Goal: Information Seeking & Learning: Learn about a topic

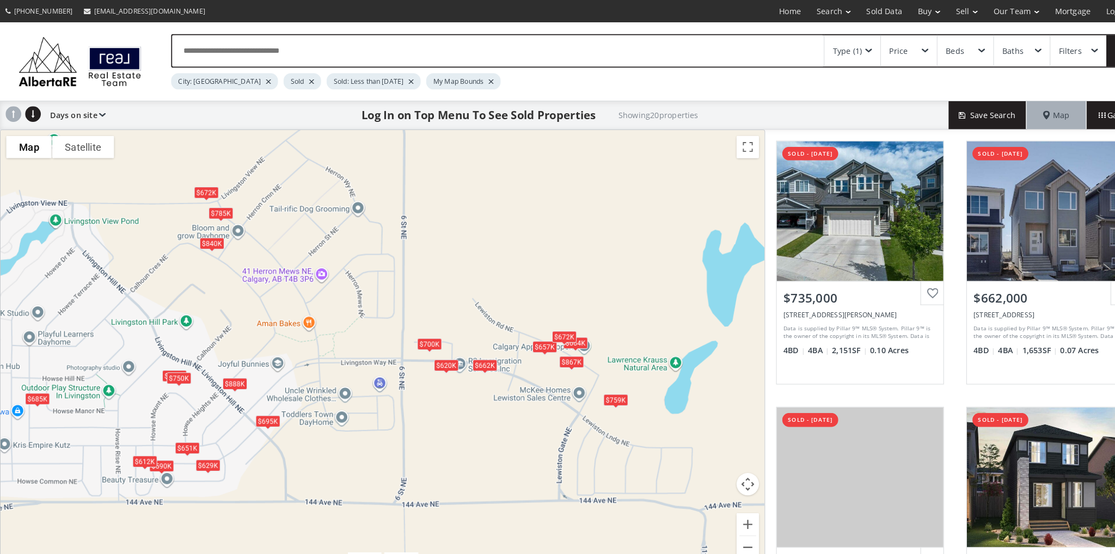
click at [846, 46] on div "Type (1)" at bounding box center [830, 49] width 54 height 30
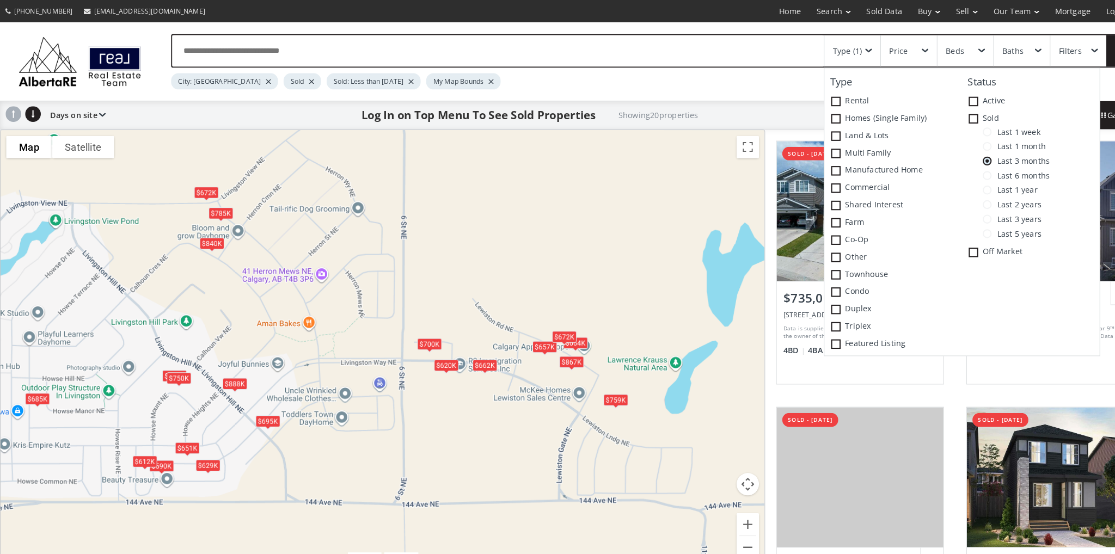
click at [964, 126] on span at bounding box center [961, 128] width 9 height 9
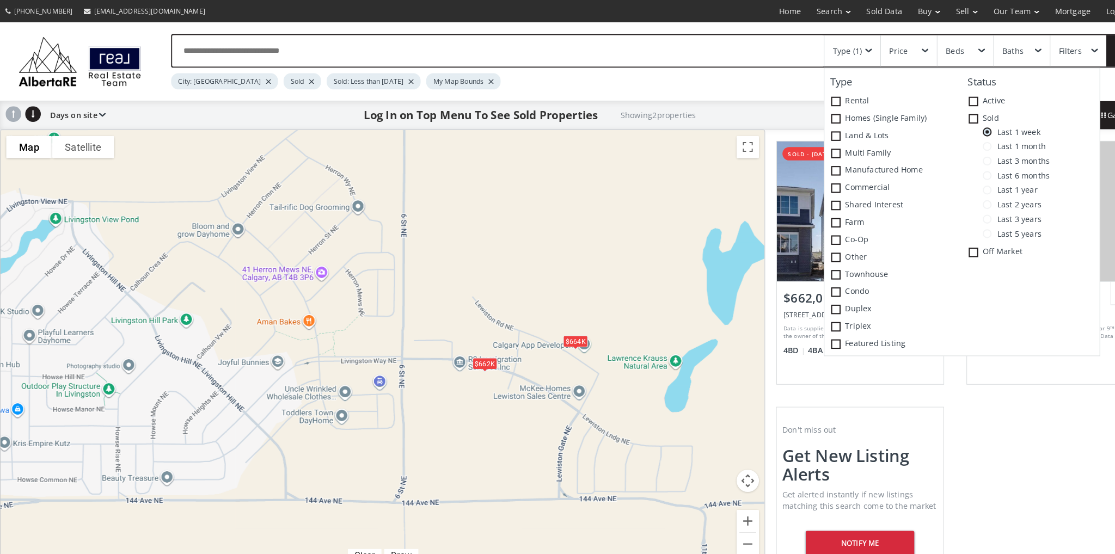
click at [558, 328] on div "$664K" at bounding box center [560, 332] width 24 height 11
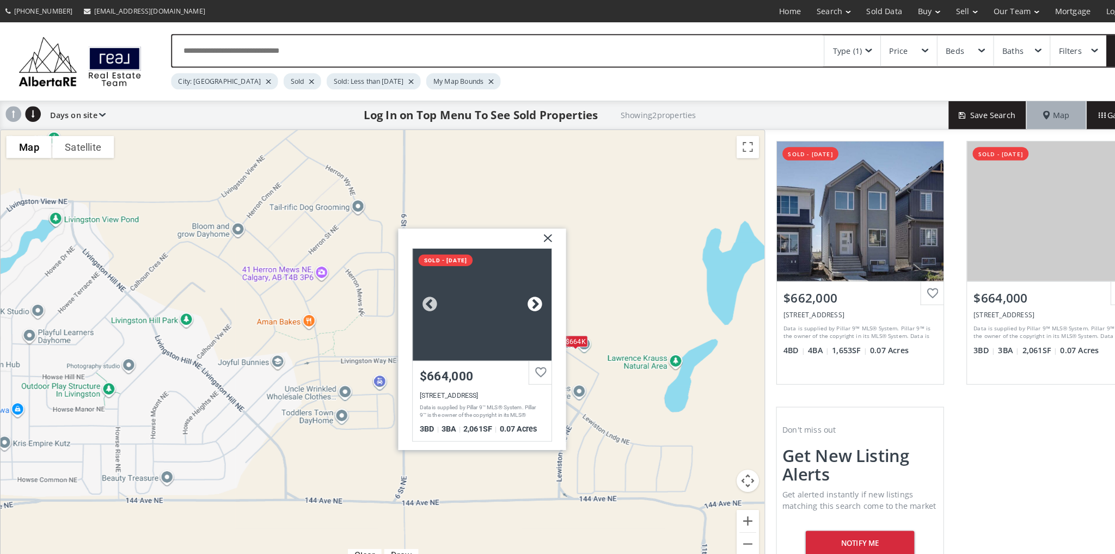
click at [526, 295] on div at bounding box center [520, 297] width 16 height 16
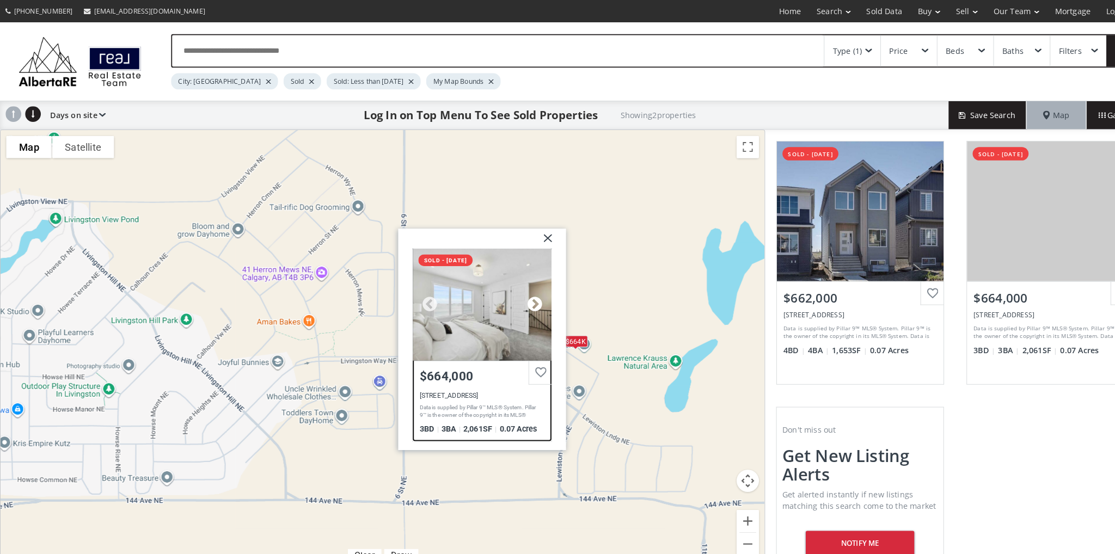
click at [526, 295] on div at bounding box center [520, 297] width 16 height 16
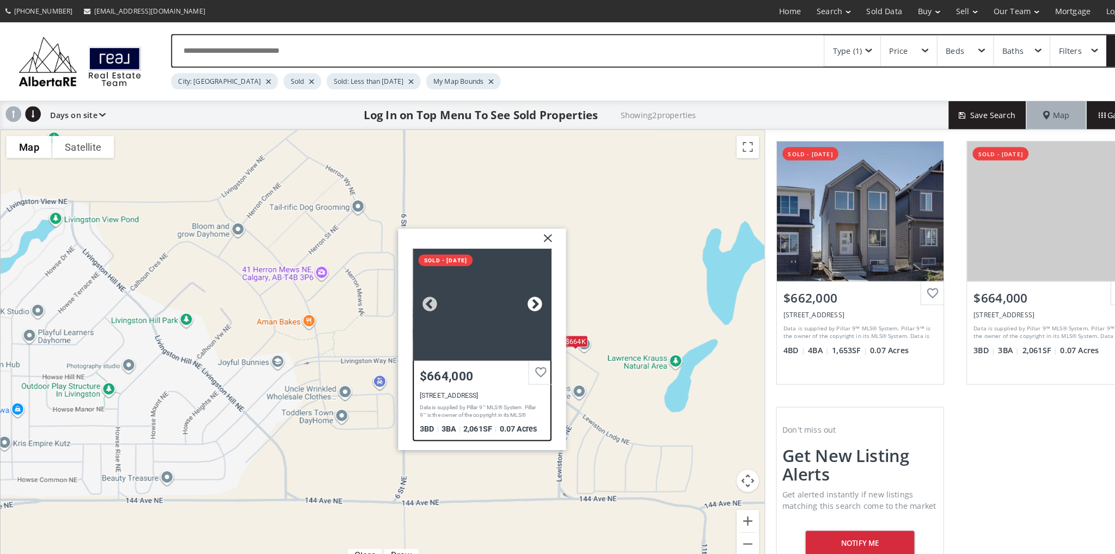
click at [526, 295] on div at bounding box center [520, 297] width 16 height 16
click at [476, 299] on div at bounding box center [469, 296] width 135 height 109
click at [660, 271] on div "$662K $664[STREET_ADDRESS] sold - [DATE] $664,000 [STREET_ADDRESS] Data is supp…" at bounding box center [373, 340] width 744 height 427
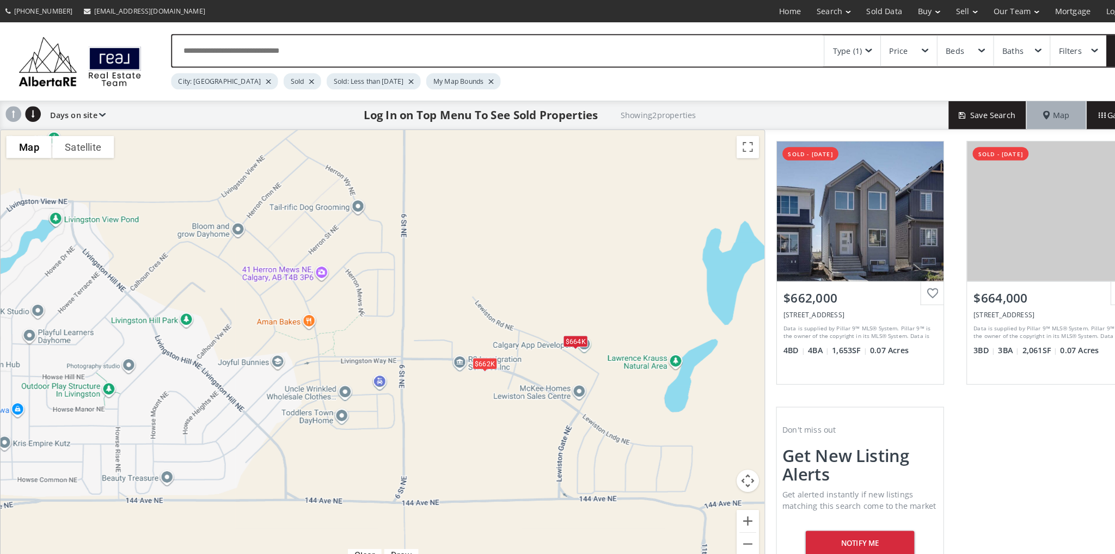
click at [471, 358] on div "$662K" at bounding box center [472, 353] width 24 height 11
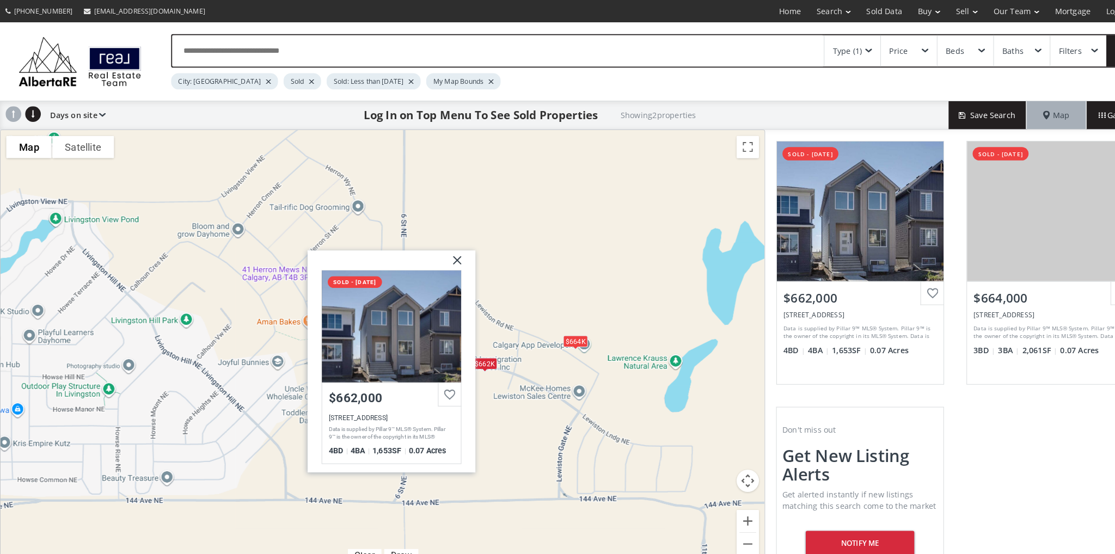
click at [444, 249] on img at bounding box center [440, 257] width 27 height 27
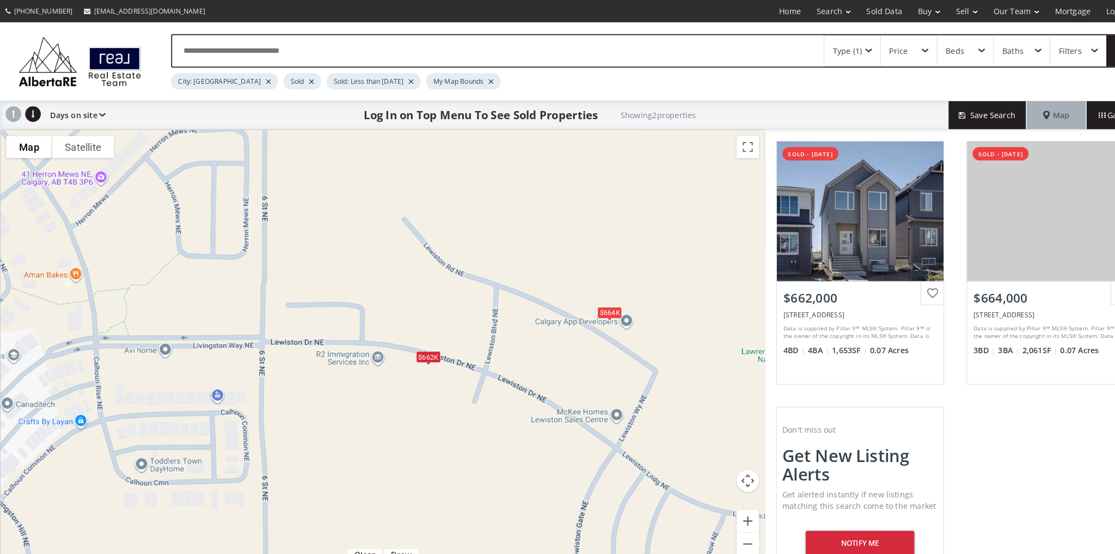
click at [847, 49] on span at bounding box center [845, 49] width 7 height 4
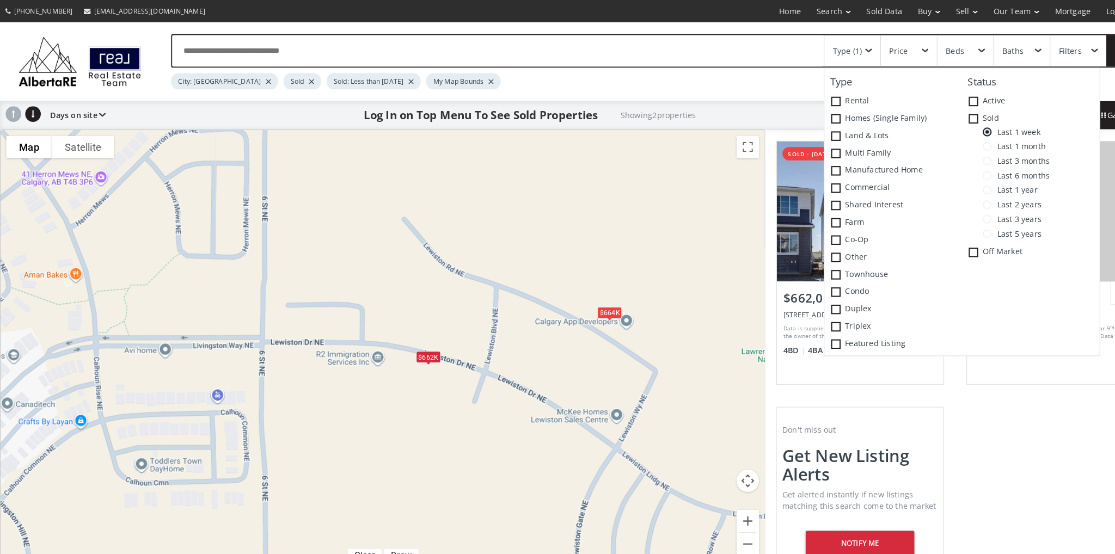
click at [959, 140] on span at bounding box center [961, 142] width 9 height 9
click at [587, 307] on div "$664K" at bounding box center [593, 304] width 24 height 11
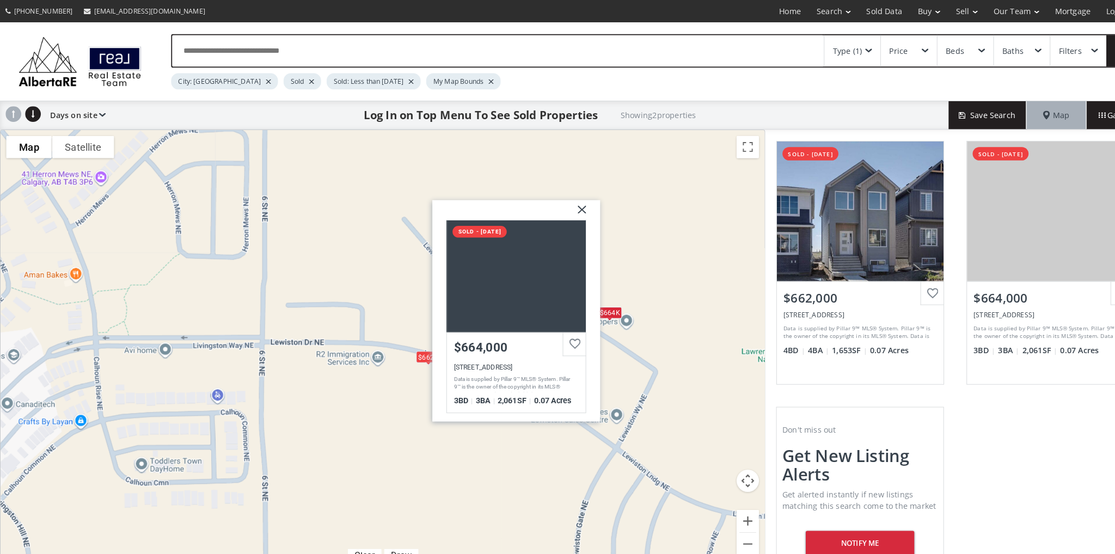
click at [570, 207] on img at bounding box center [562, 208] width 27 height 27
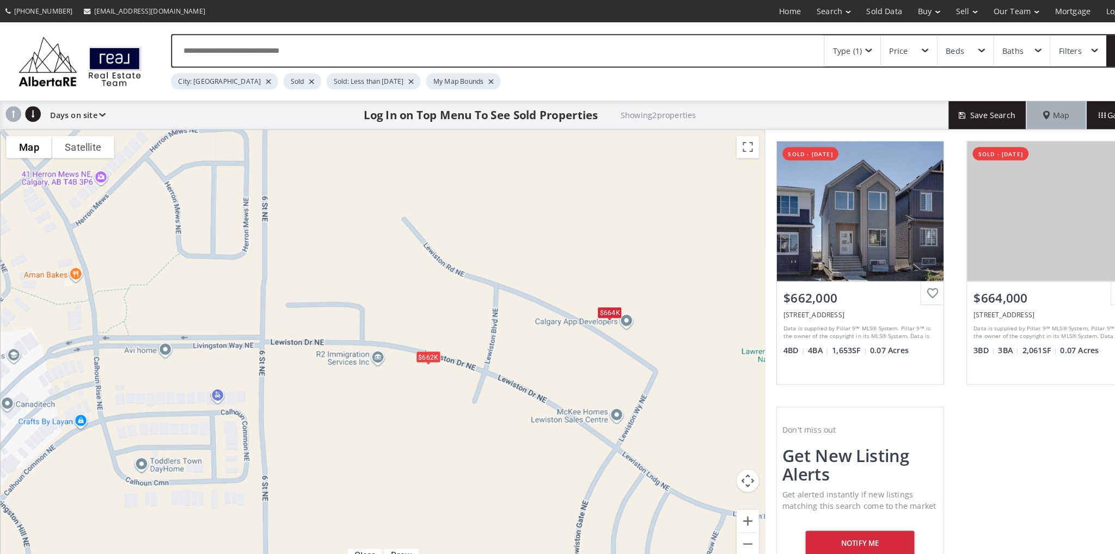
click at [847, 45] on div "Type (1)" at bounding box center [830, 49] width 54 height 30
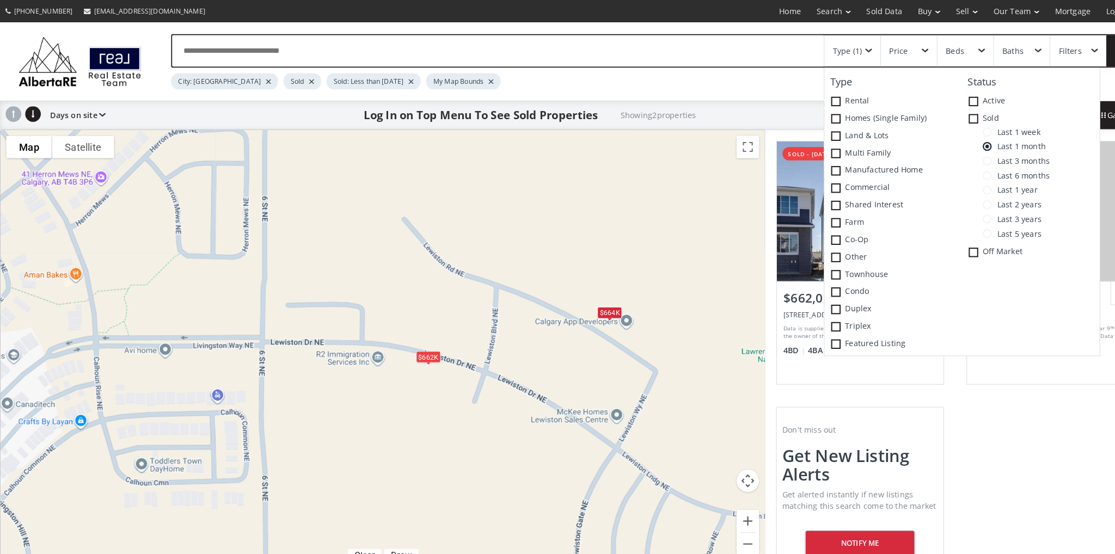
click at [964, 157] on span at bounding box center [961, 156] width 9 height 9
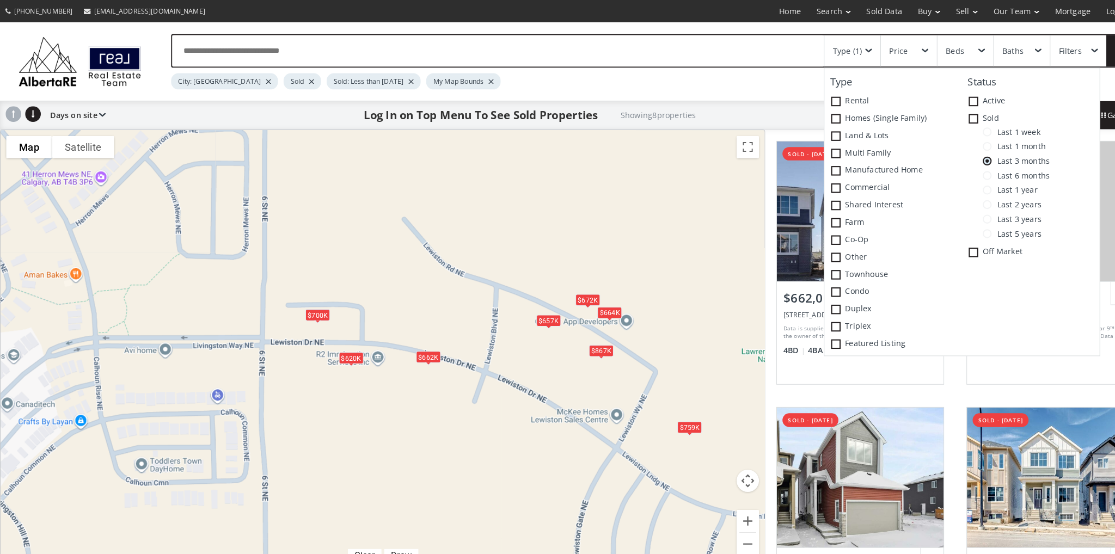
click at [586, 340] on div "$867K" at bounding box center [585, 341] width 24 height 11
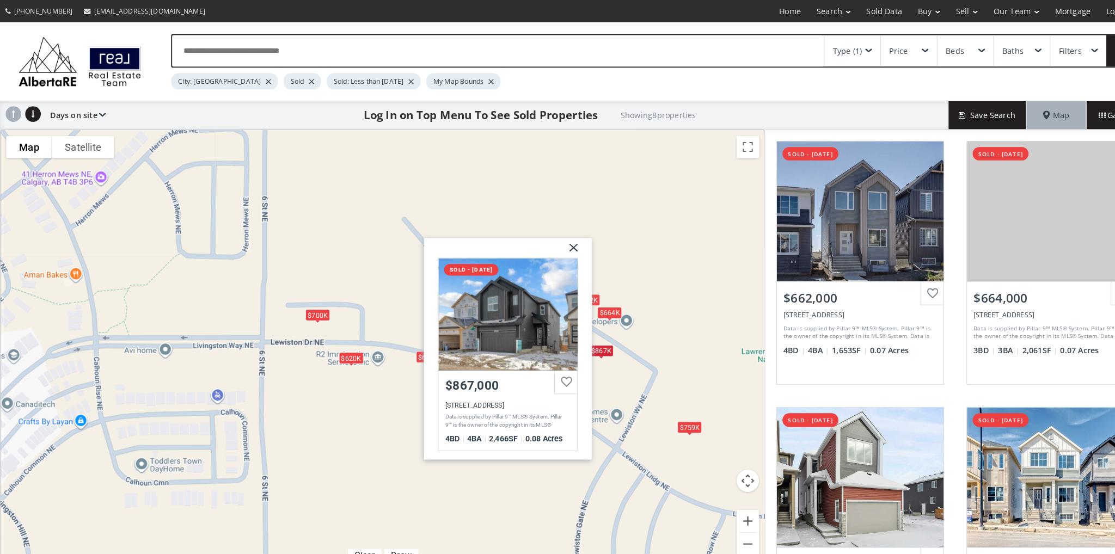
click at [553, 237] on img at bounding box center [554, 245] width 27 height 27
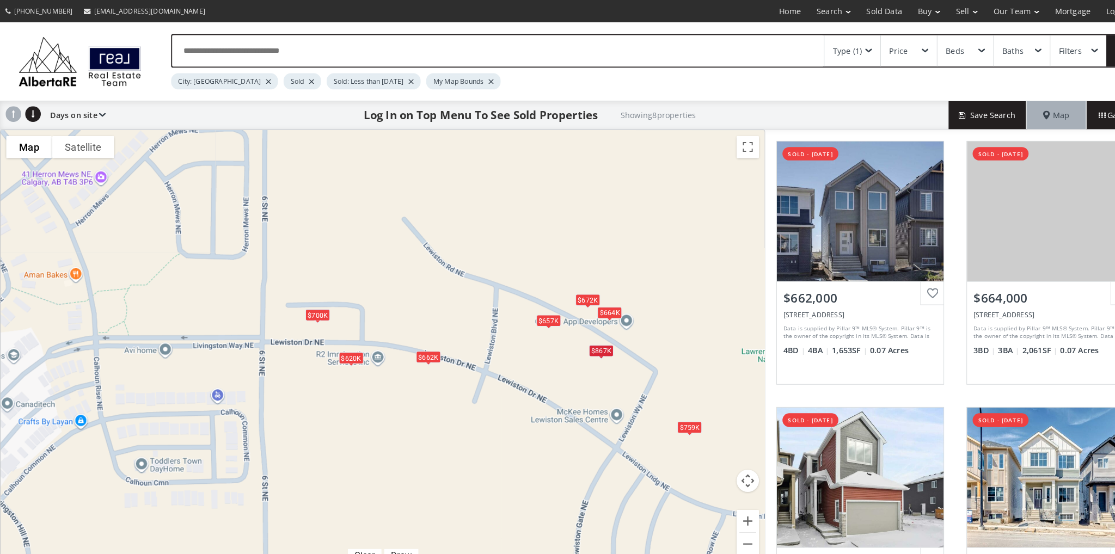
click at [570, 287] on div "$672K" at bounding box center [572, 292] width 24 height 11
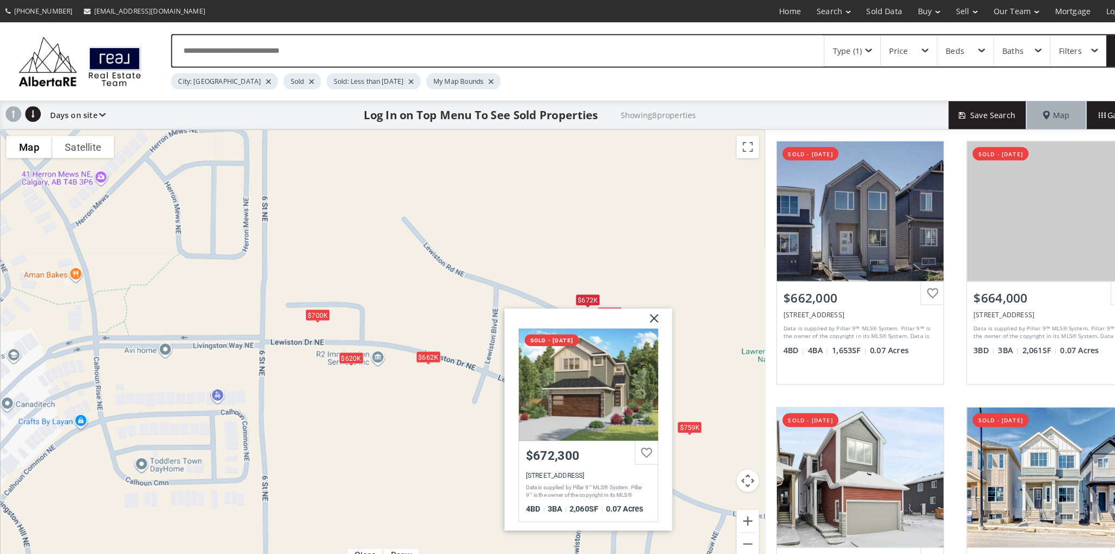
click at [541, 248] on div "$662K $664K $657K $700K $867K $672K $759K $620[STREET_ADDRESS] sold - [DATE] $6…" at bounding box center [373, 340] width 744 height 427
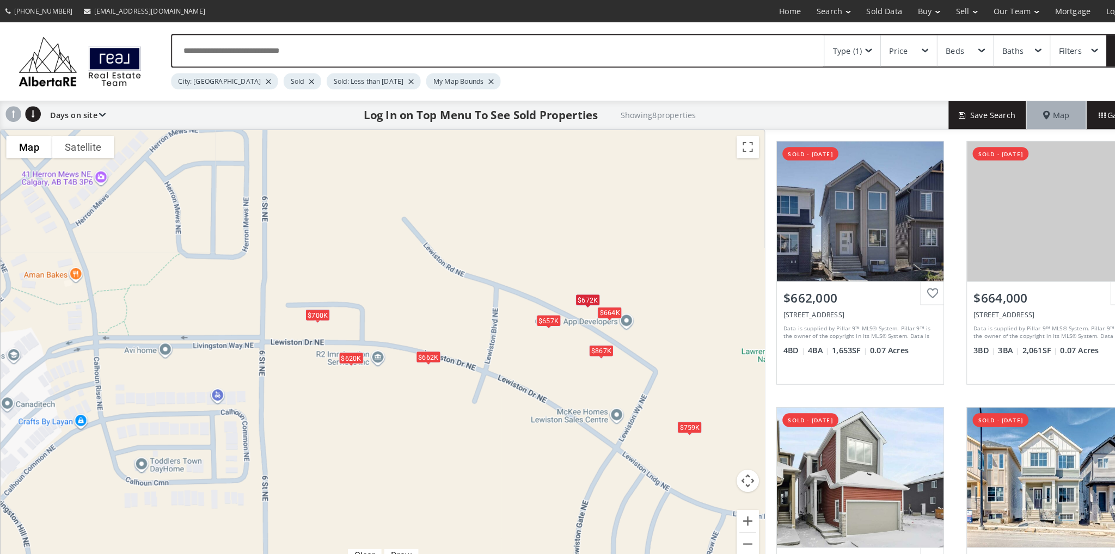
click at [530, 311] on div "$657K" at bounding box center [534, 312] width 24 height 11
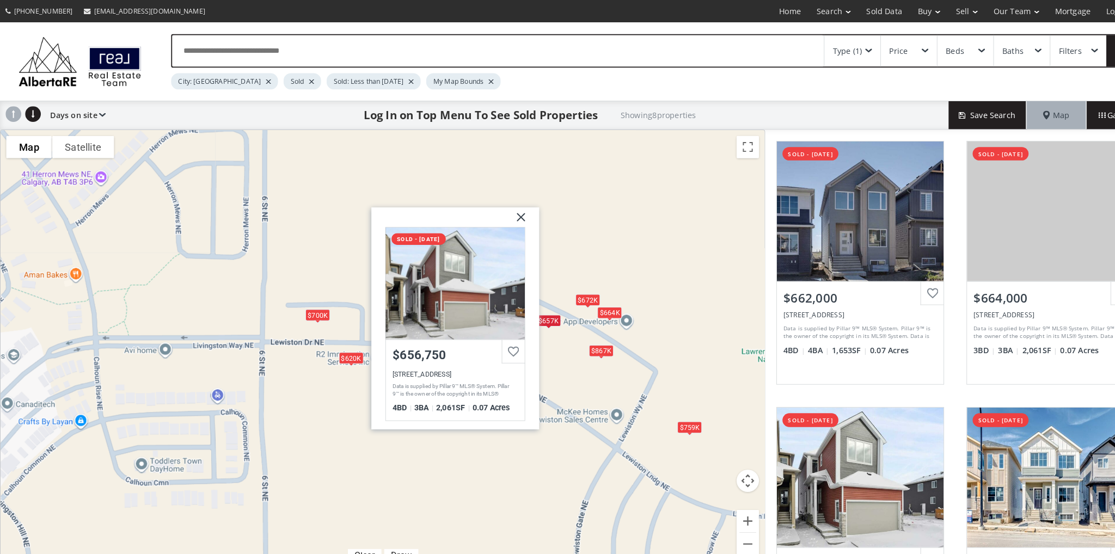
click at [510, 210] on img at bounding box center [502, 216] width 27 height 27
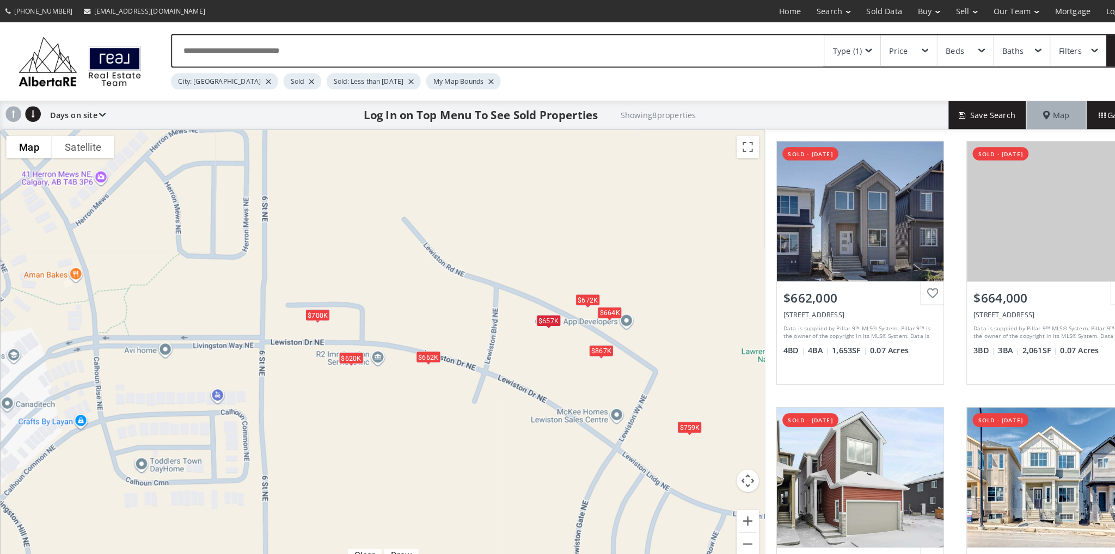
click at [602, 304] on div "$664K" at bounding box center [593, 304] width 24 height 11
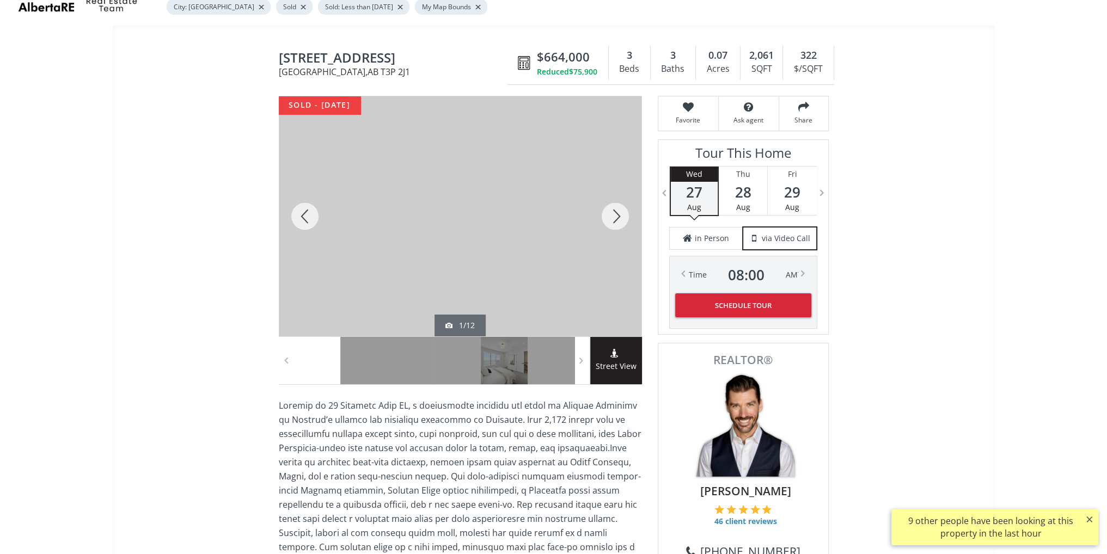
scroll to position [54, 0]
